Goal: Ask a question

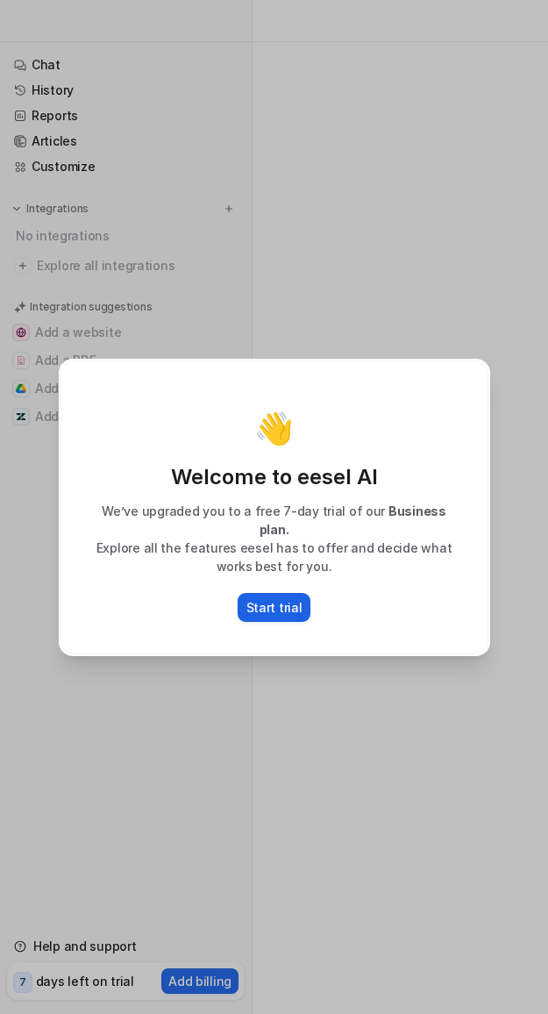
click at [266, 598] on p "Start trial" at bounding box center [275, 607] width 56 height 18
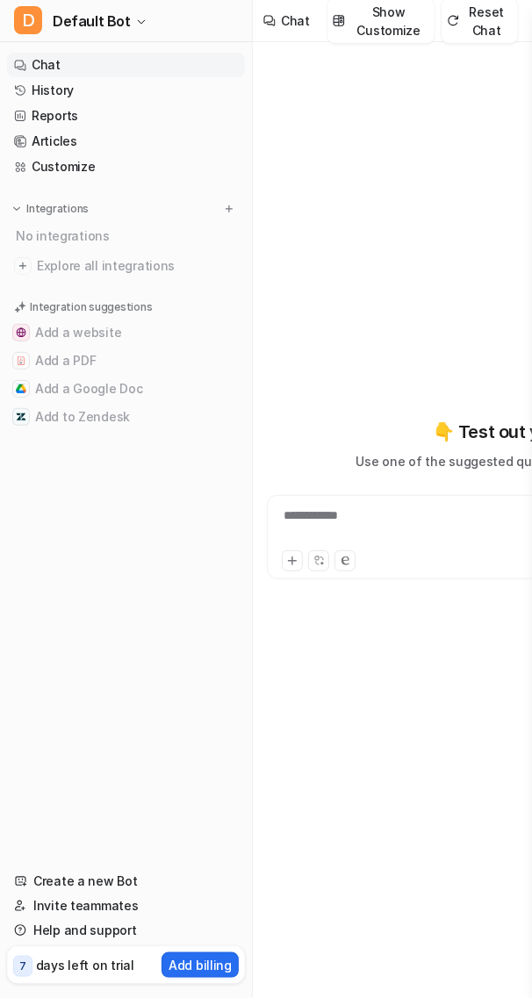
click at [61, 68] on link "Chat" at bounding box center [126, 65] width 238 height 25
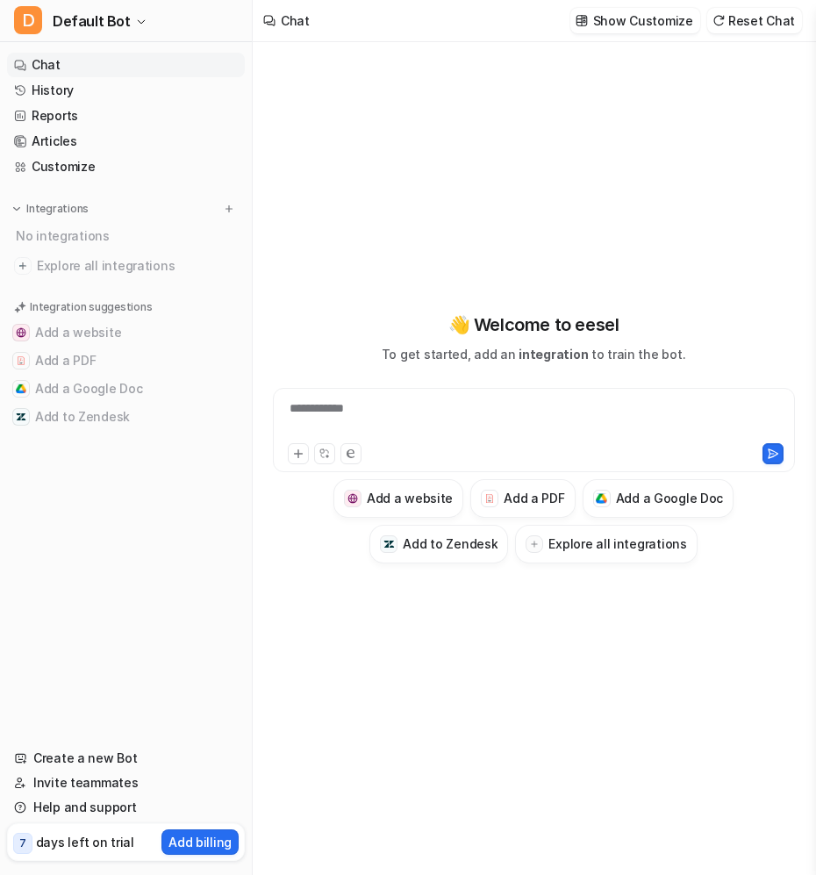
type textarea "**********"
click at [414, 410] on div at bounding box center [533, 419] width 513 height 40
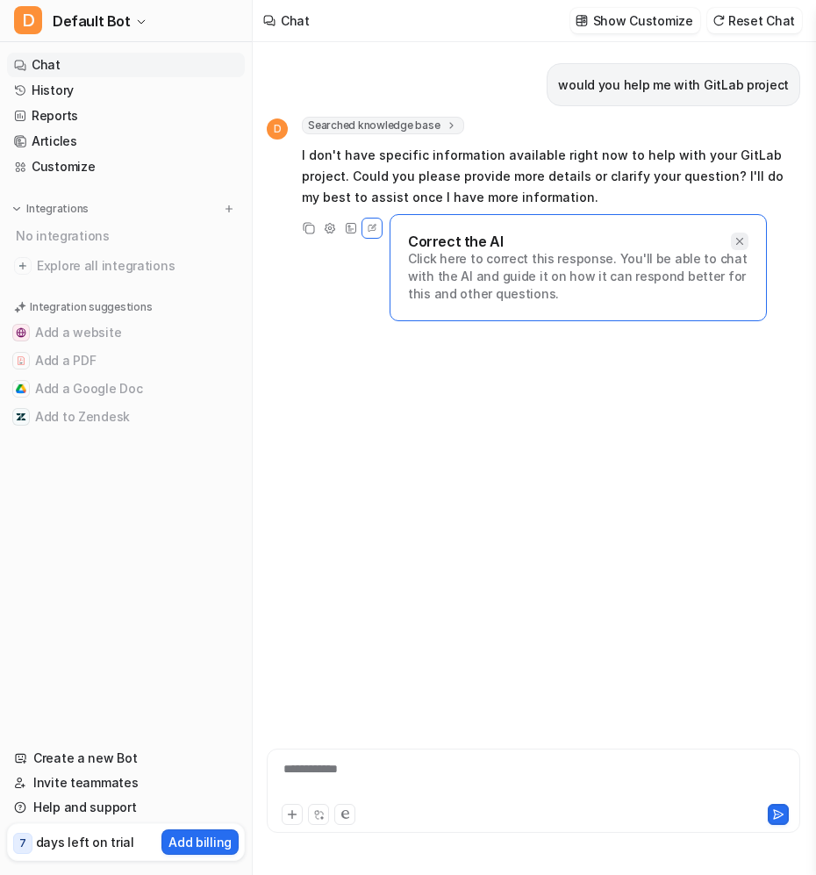
click at [548, 239] on div at bounding box center [740, 242] width 18 height 18
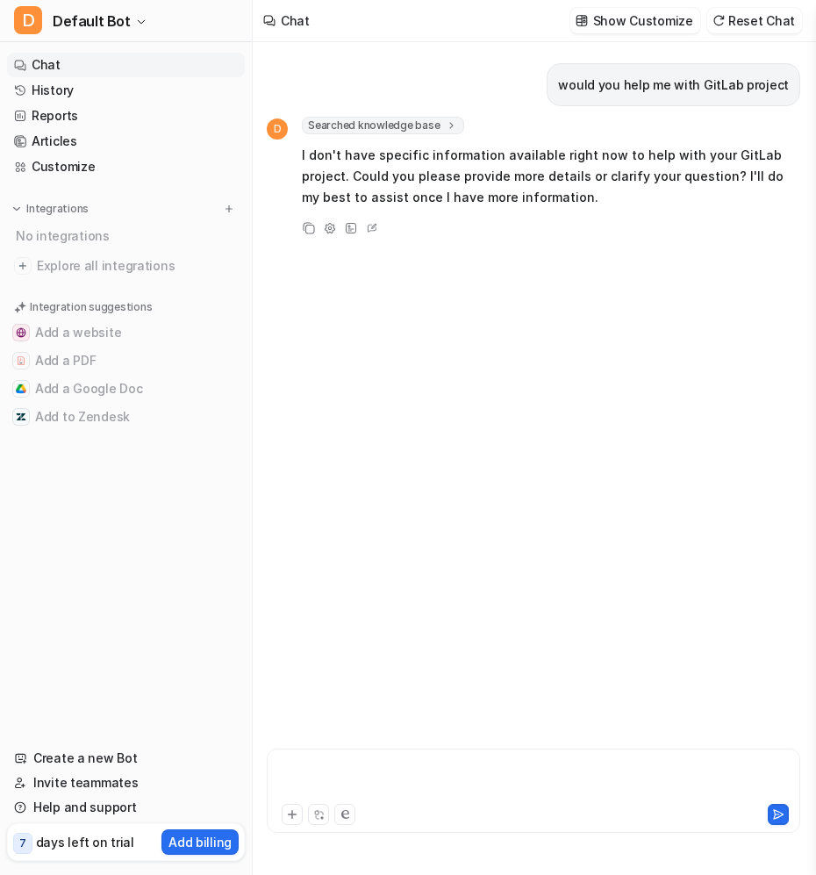
click at [340, 774] on div at bounding box center [533, 780] width 524 height 40
paste div
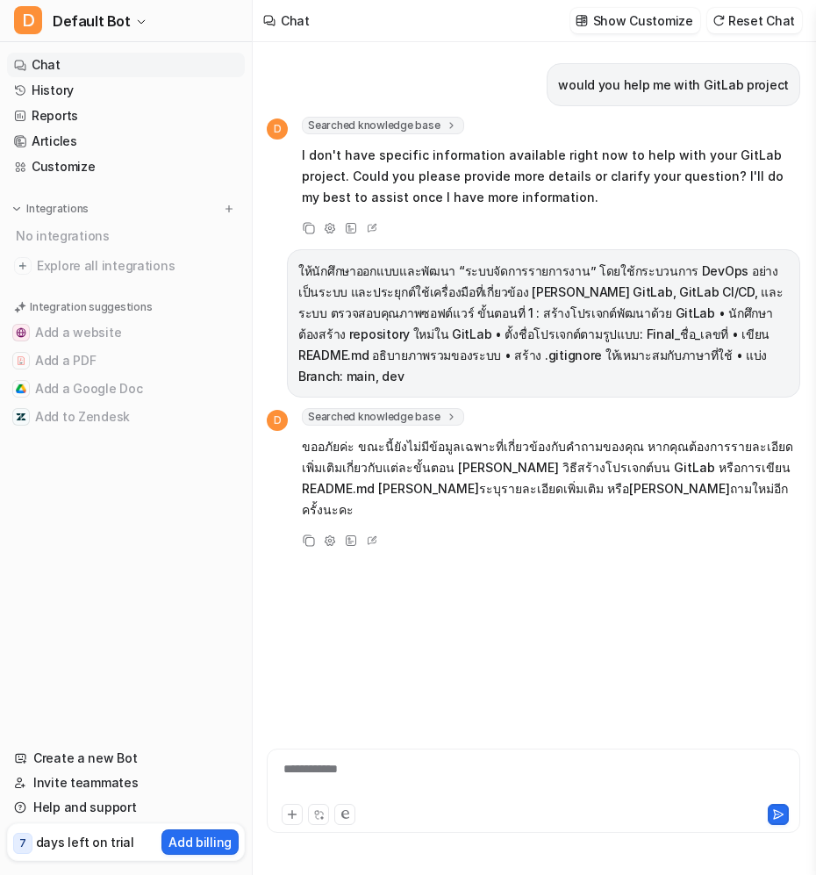
click at [413, 770] on div "**********" at bounding box center [533, 780] width 524 height 40
click at [344, 810] on icon at bounding box center [344, 814] width 8 height 9
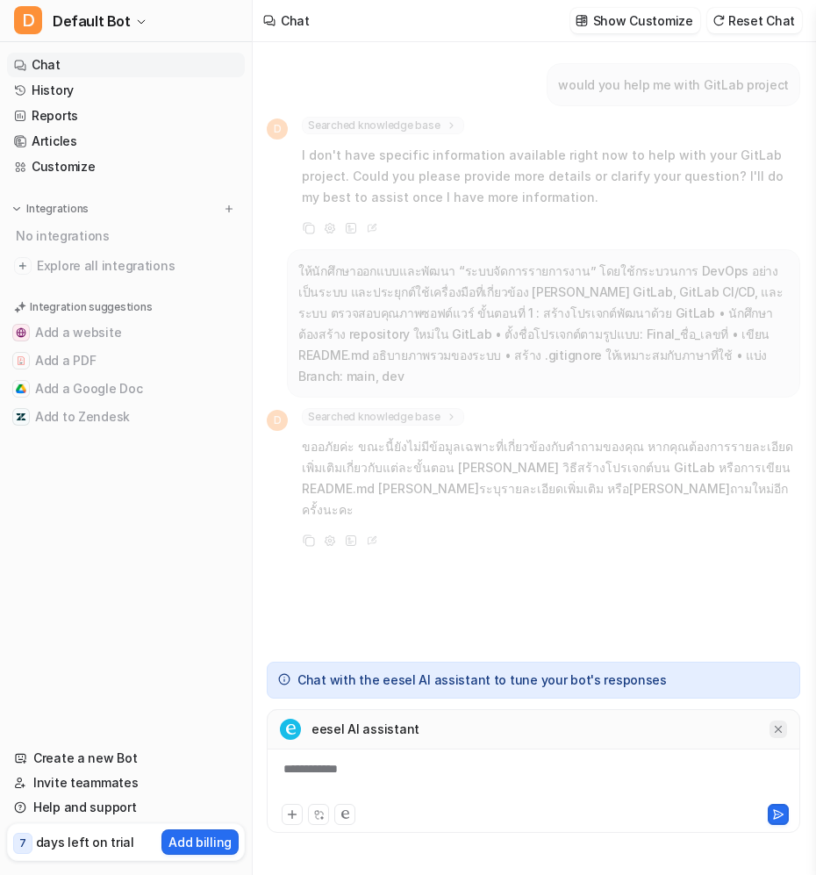
click at [548, 720] on div at bounding box center [779, 729] width 18 height 18
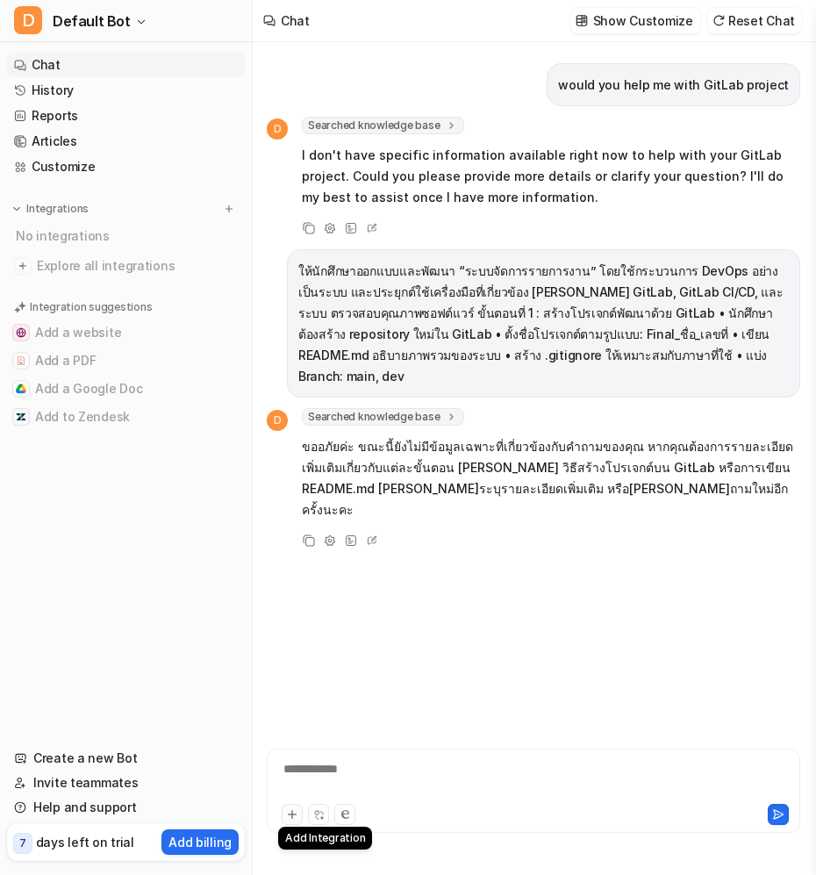
click at [285, 818] on button at bounding box center [292, 814] width 21 height 21
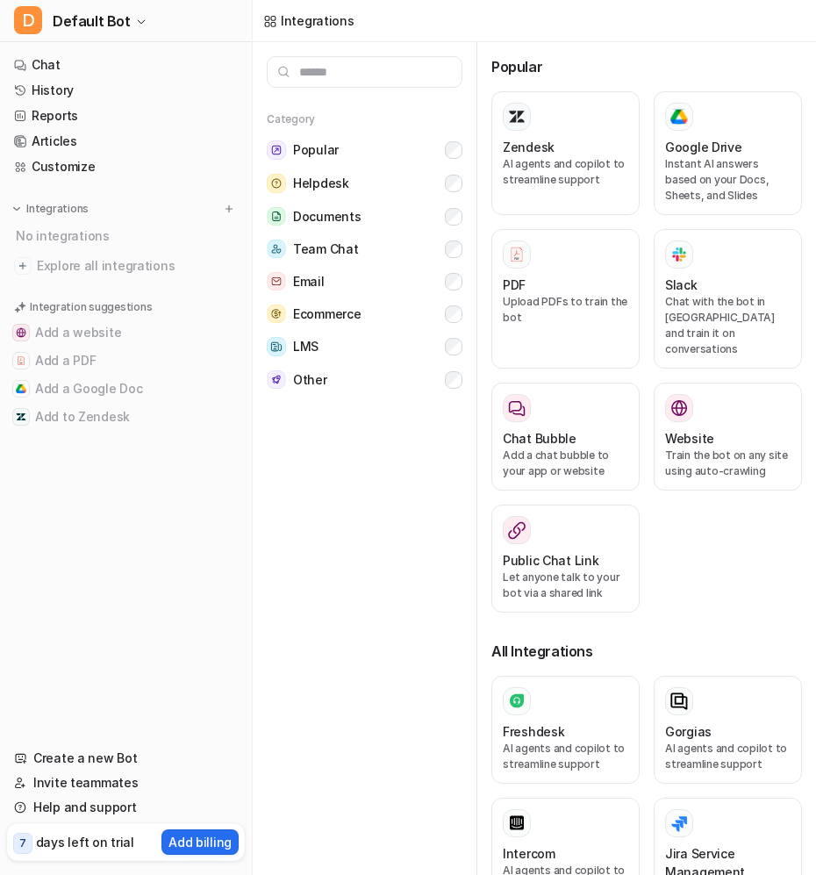
click at [465, 492] on div "Category Popular Helpdesk Documents Team Chat Email Ecommerce LMS Other" at bounding box center [365, 458] width 225 height 833
click at [272, 14] on icon at bounding box center [270, 21] width 14 height 14
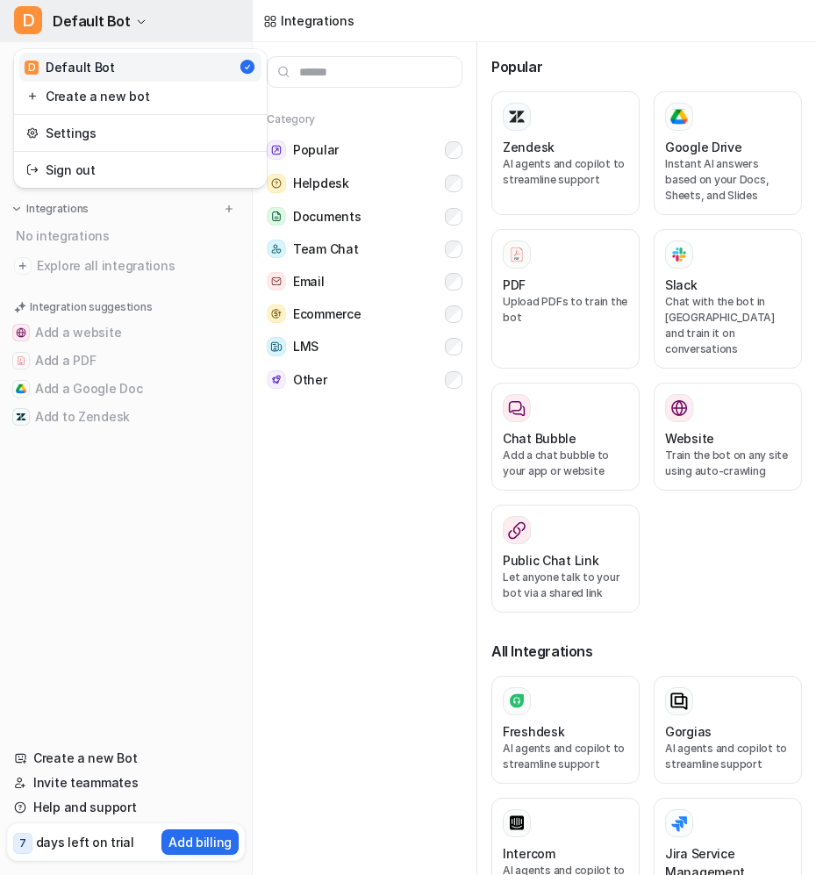
click at [75, 26] on span "Default Bot" at bounding box center [92, 21] width 78 height 25
click at [124, 497] on div "D Default Bot D Default Bot Create a new bot Settings Sign out Chat History Rep…" at bounding box center [126, 437] width 253 height 875
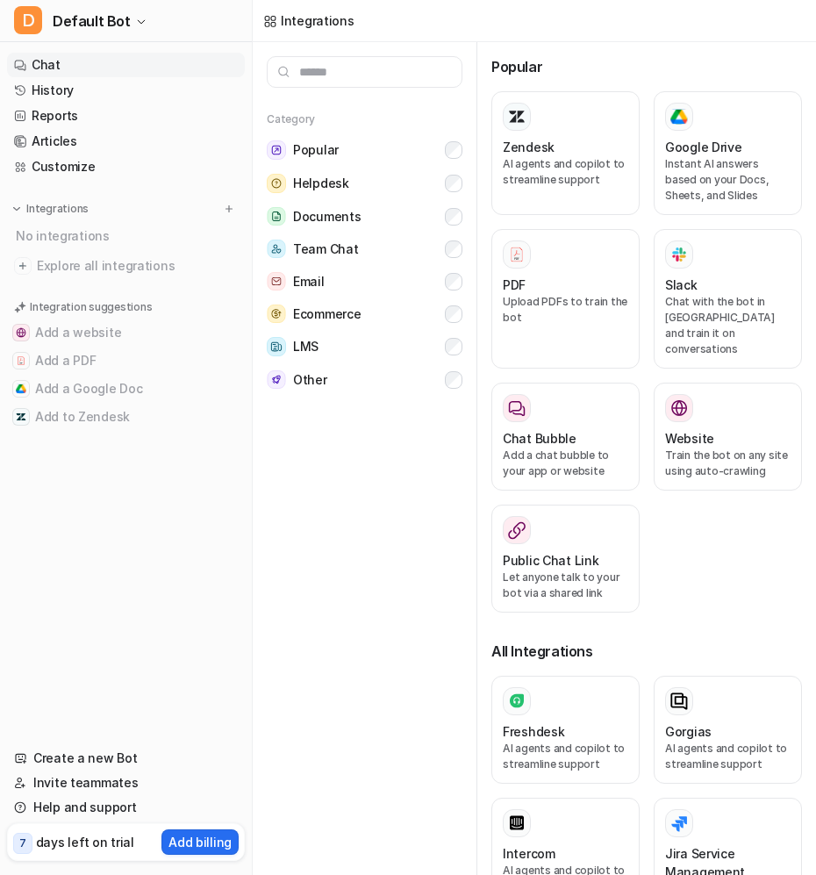
click at [75, 59] on link "Chat" at bounding box center [126, 65] width 238 height 25
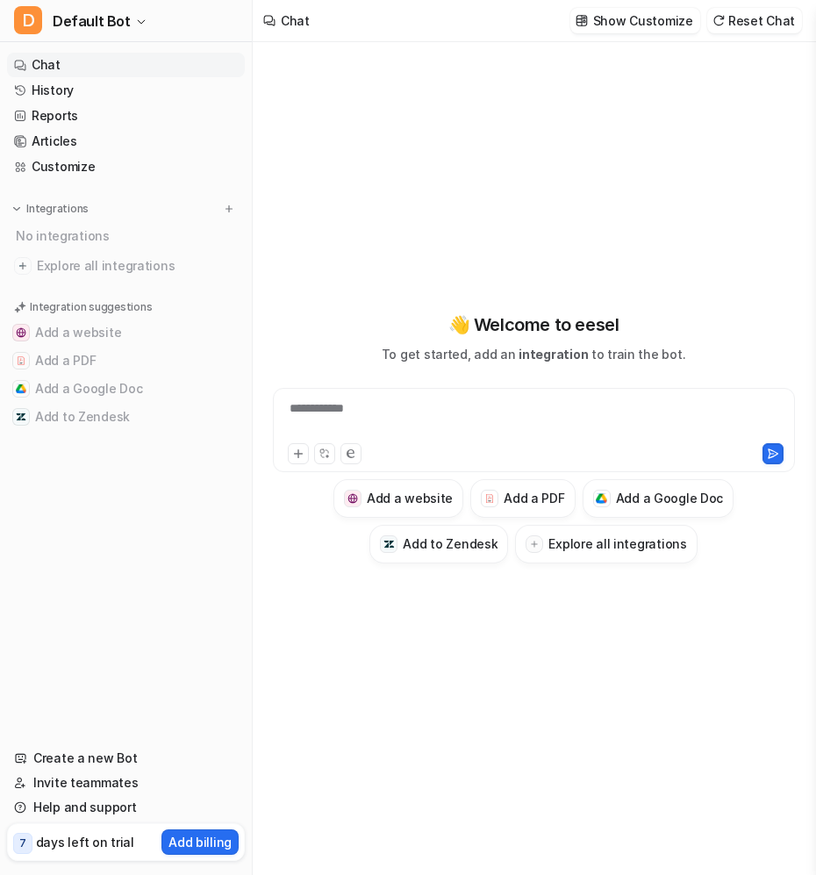
click at [542, 414] on div "**********" at bounding box center [533, 419] width 513 height 40
click at [348, 452] on icon at bounding box center [351, 453] width 8 height 9
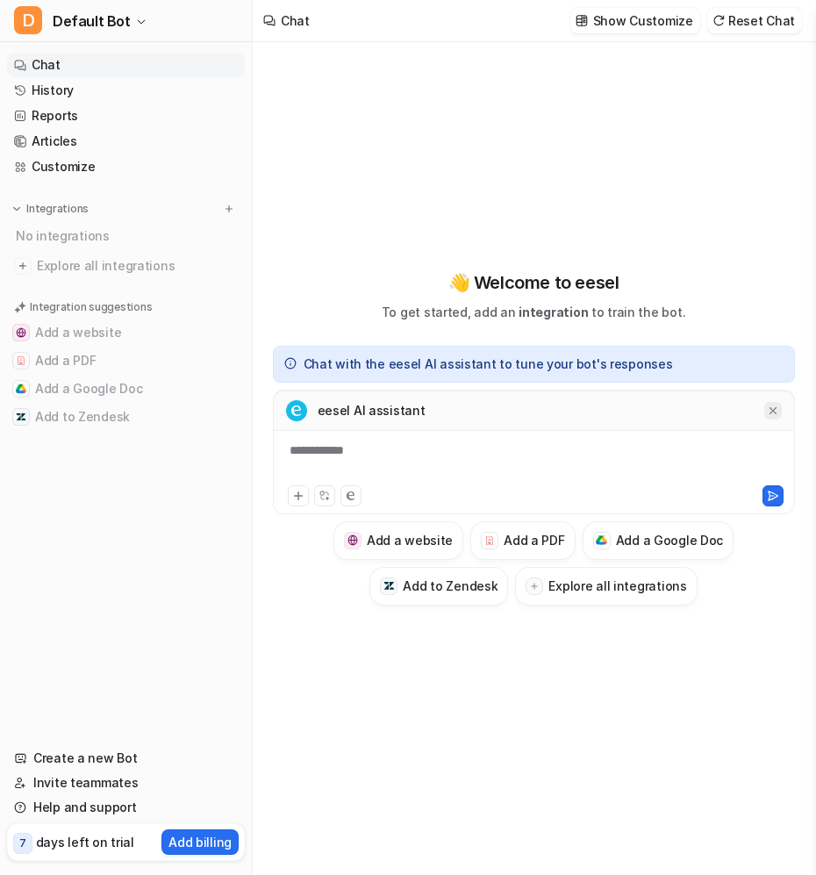
click at [548, 405] on icon at bounding box center [773, 411] width 12 height 12
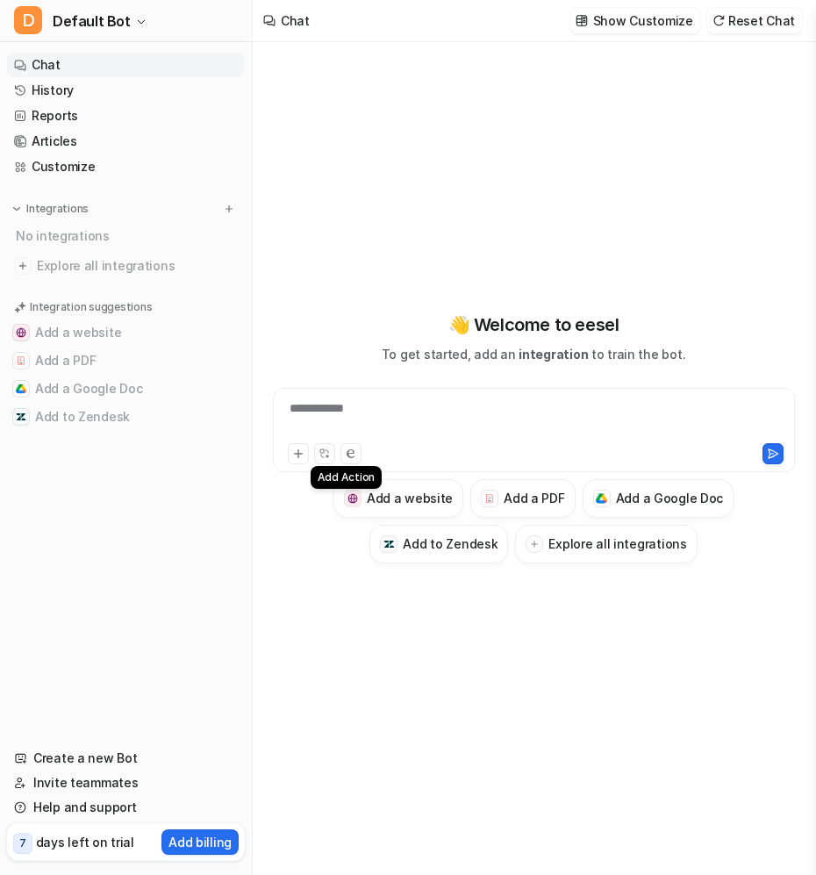
click at [325, 453] on icon at bounding box center [324, 453] width 11 height 11
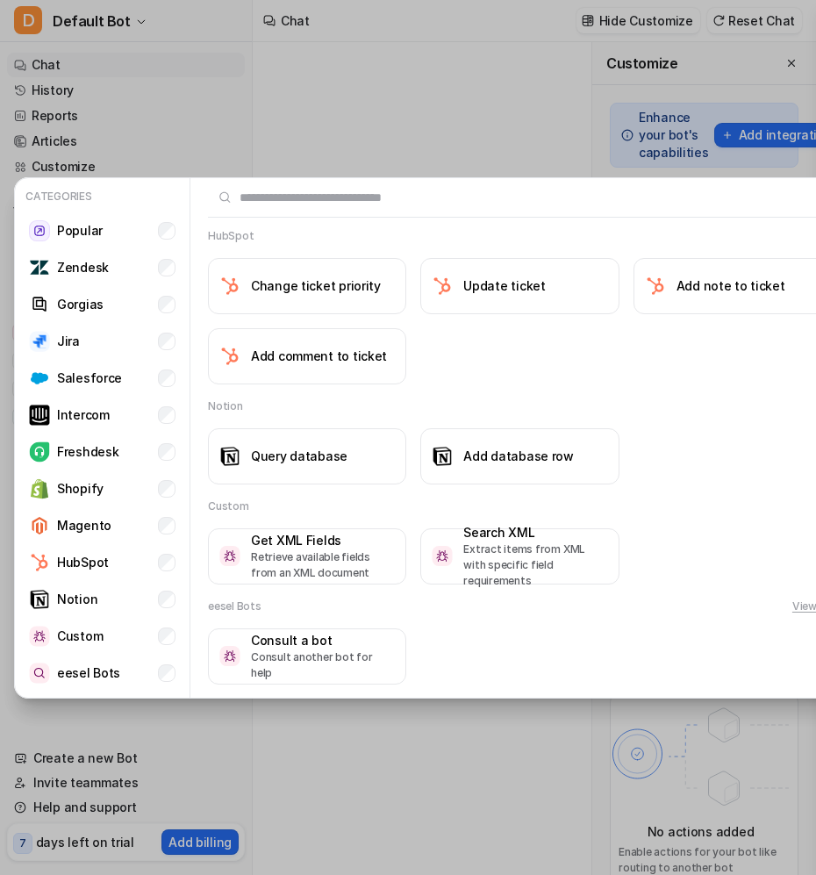
scroll to position [1738, 0]
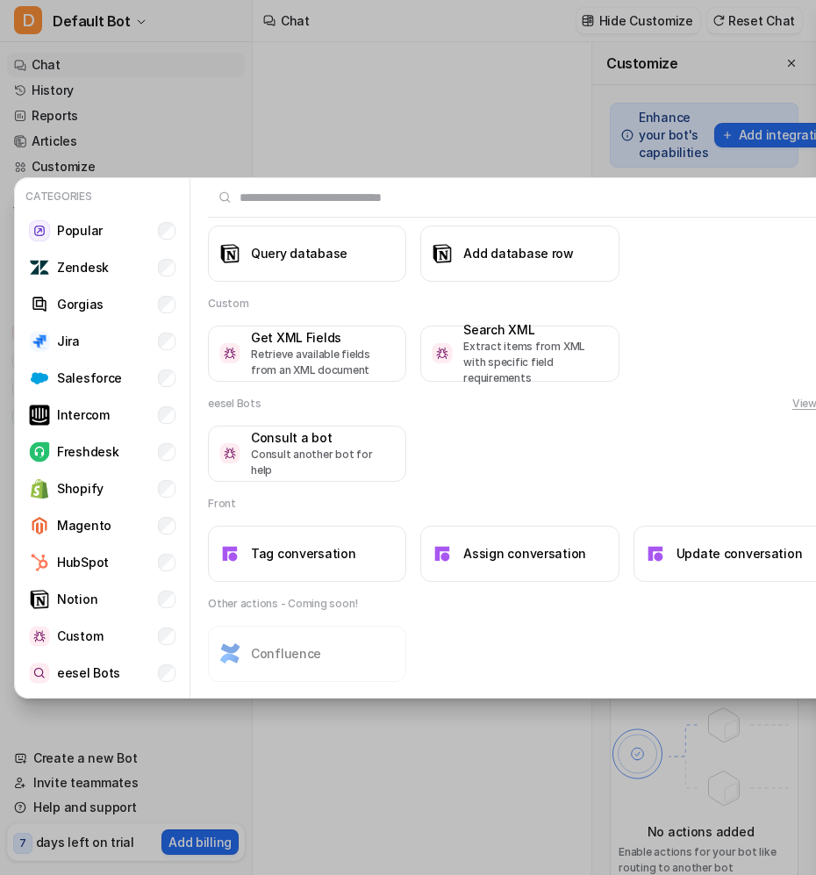
click at [485, 705] on div "Categories Popular Zendesk Gorgias Jira Salesforce Intercom Freshdesk Shopify M…" at bounding box center [432, 437] width 864 height 875
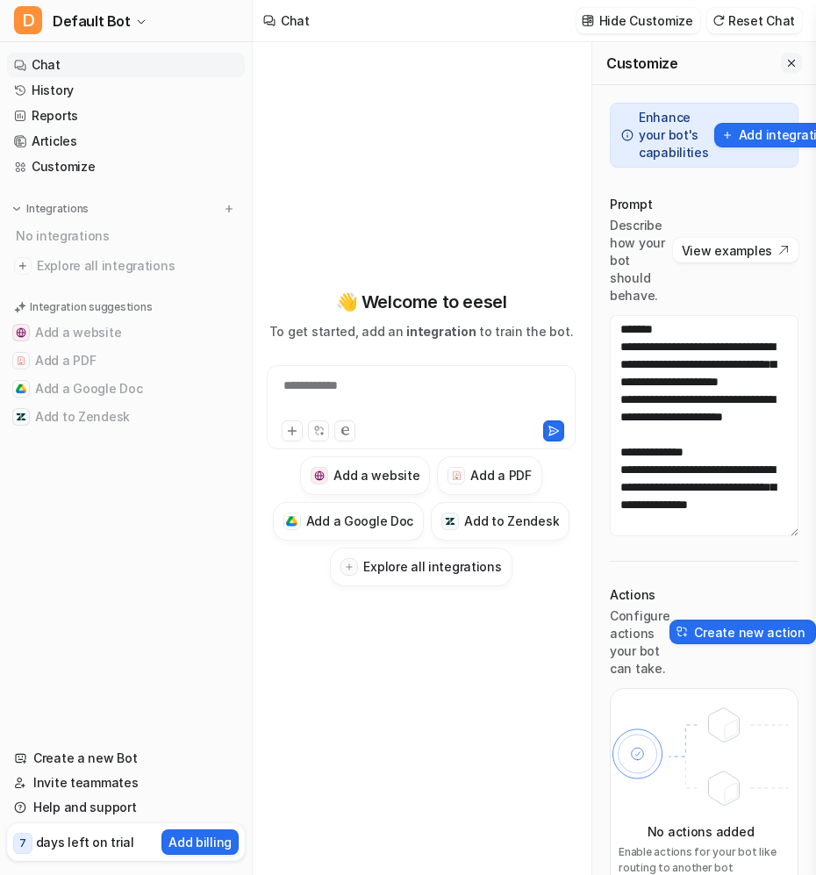
click at [548, 59] on icon "Close flyout" at bounding box center [791, 63] width 12 height 12
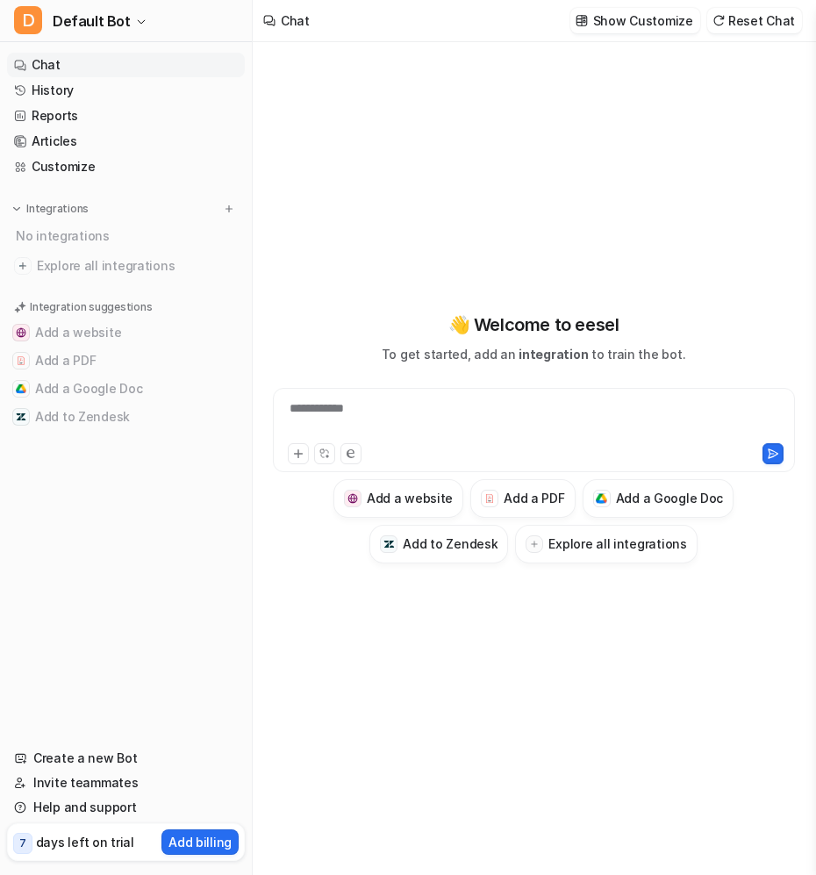
click at [414, 428] on div "**********" at bounding box center [533, 419] width 513 height 40
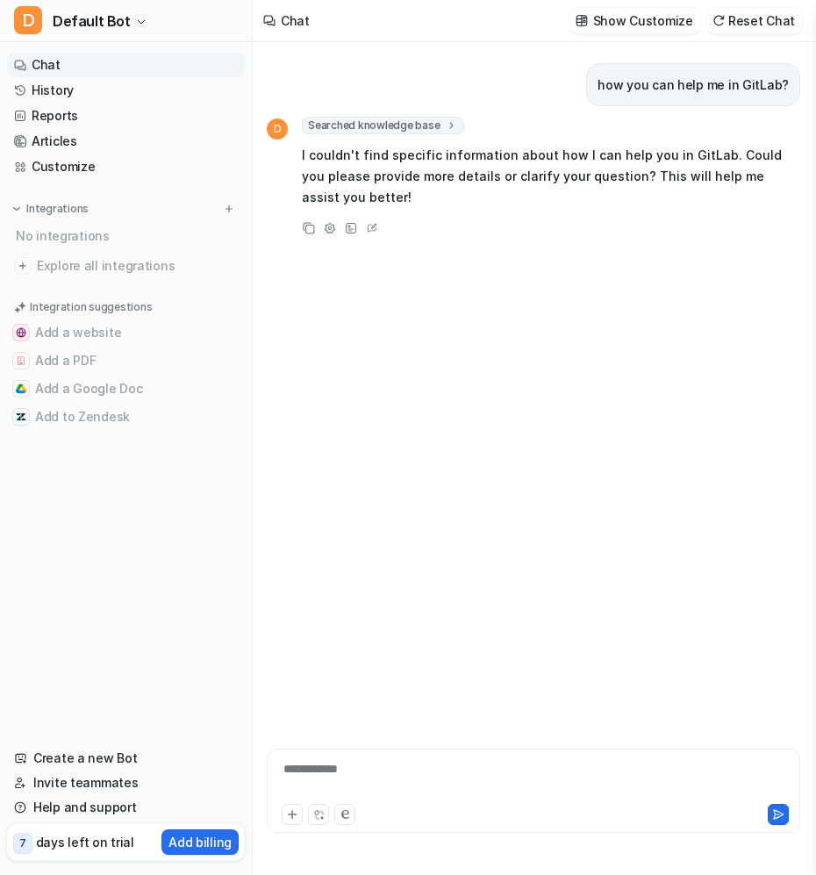
click at [310, 751] on div "**********" at bounding box center [534, 791] width 534 height 84
click at [312, 762] on div at bounding box center [533, 780] width 524 height 40
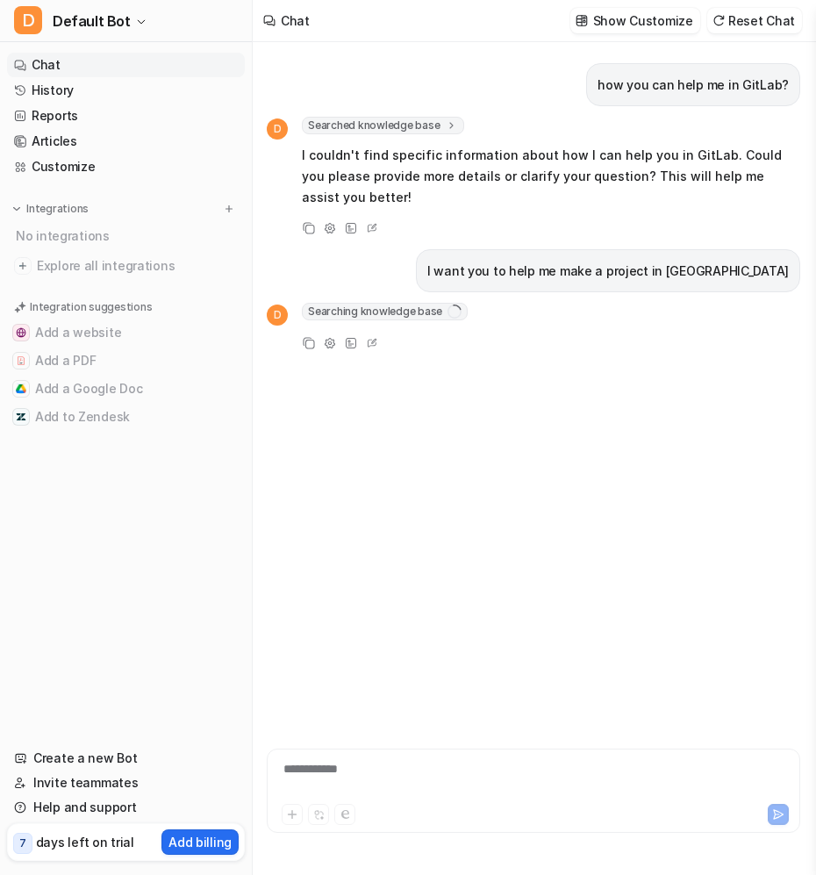
click at [548, 623] on div "how you can help me in GitLab? D Searched knowledge base search_queries : [ "ho…" at bounding box center [534, 372] width 534 height 660
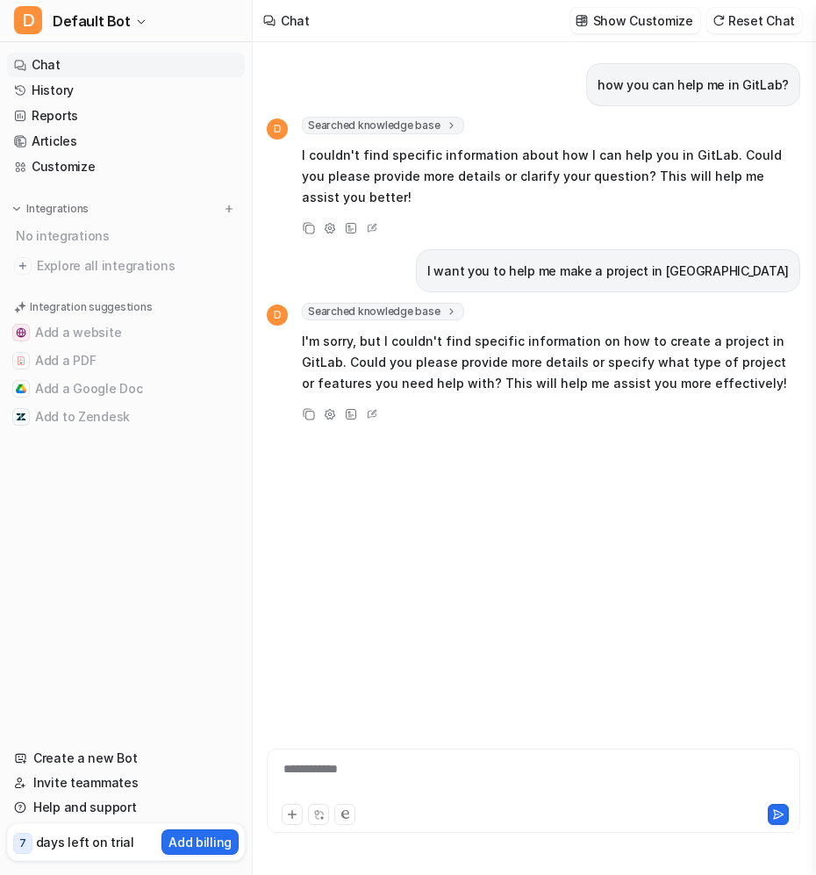
click at [548, 340] on p "I'm sorry, but I couldn't find specific information on how to create a project …" at bounding box center [551, 362] width 498 height 63
click at [419, 387] on p "I'm sorry, but I couldn't find specific information on how to create a project …" at bounding box center [551, 362] width 498 height 63
